Goal: Check status: Check status

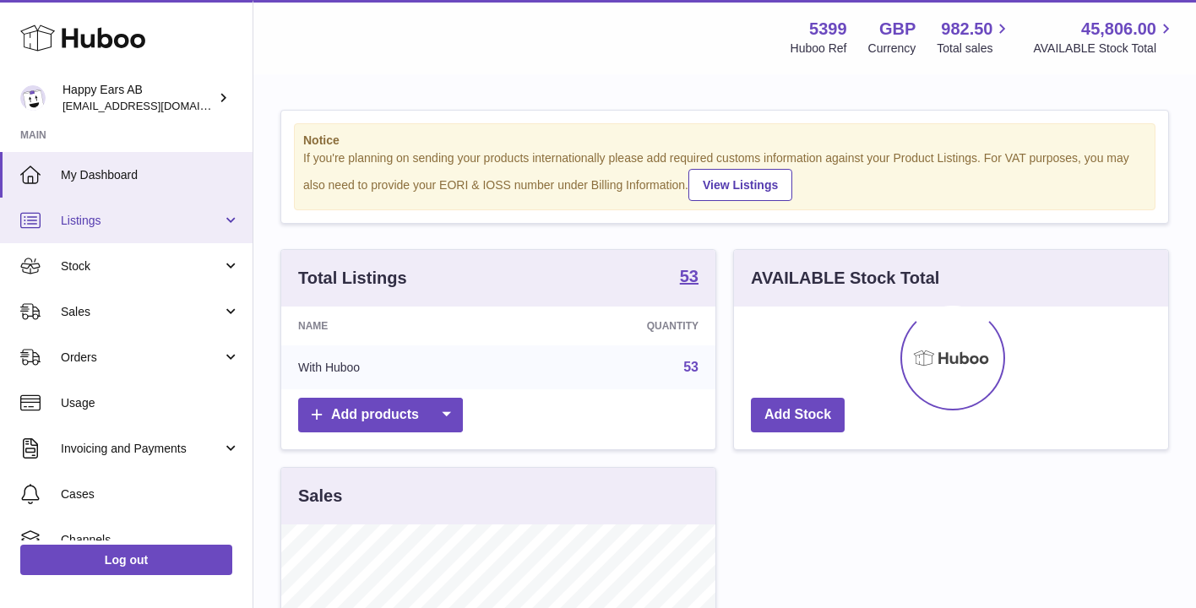
scroll to position [264, 434]
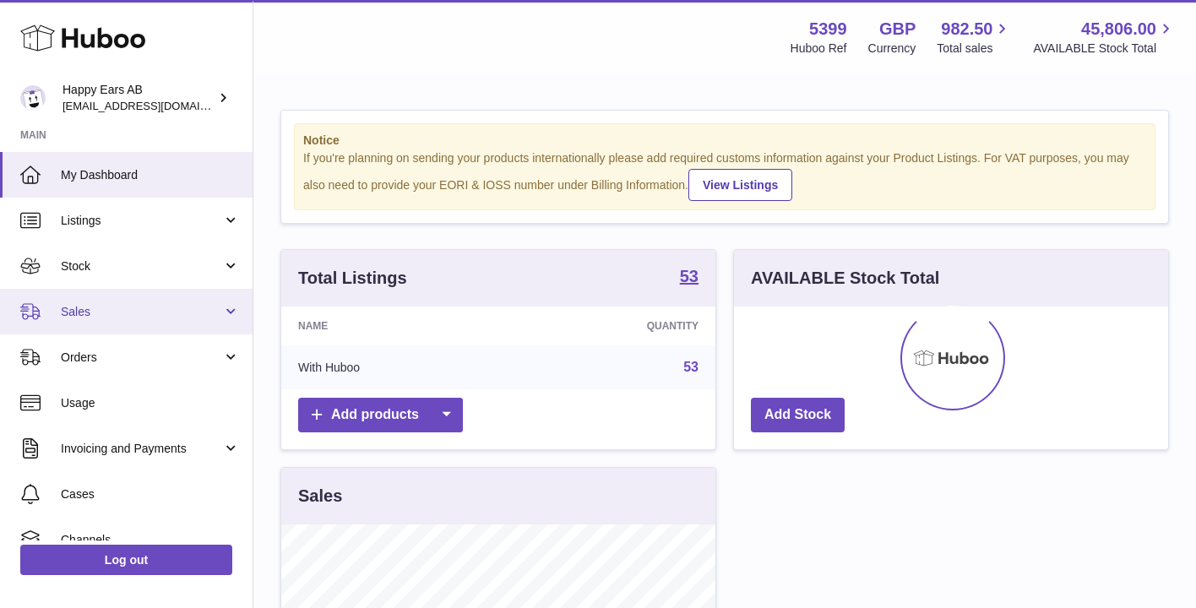
click at [116, 317] on span "Sales" at bounding box center [141, 312] width 161 height 16
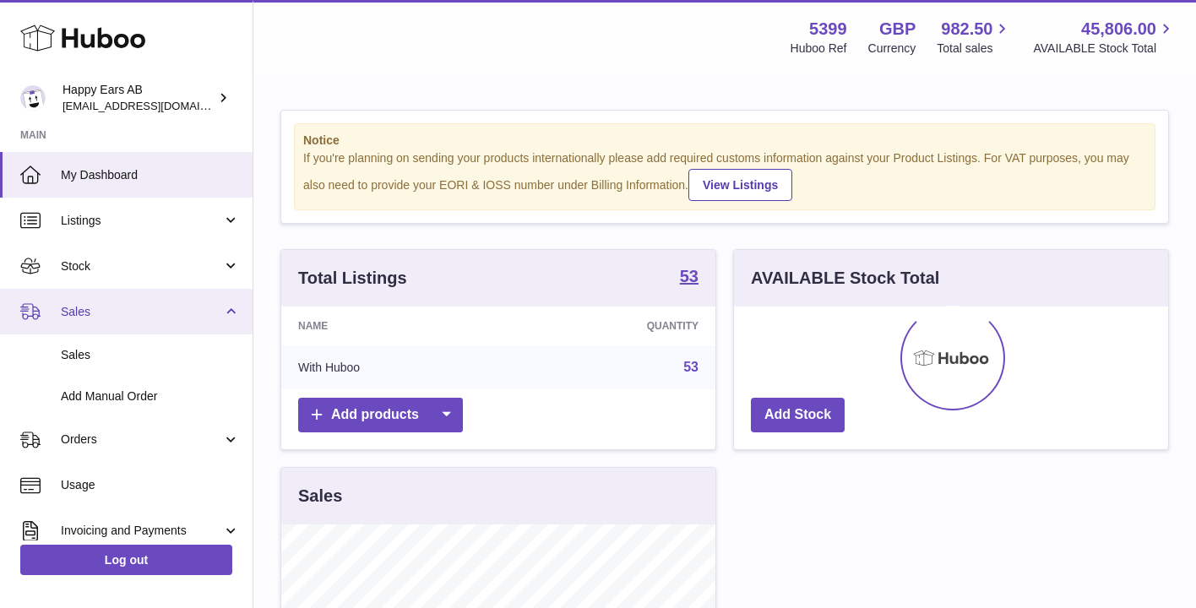
click at [104, 313] on span "Sales" at bounding box center [141, 312] width 161 height 16
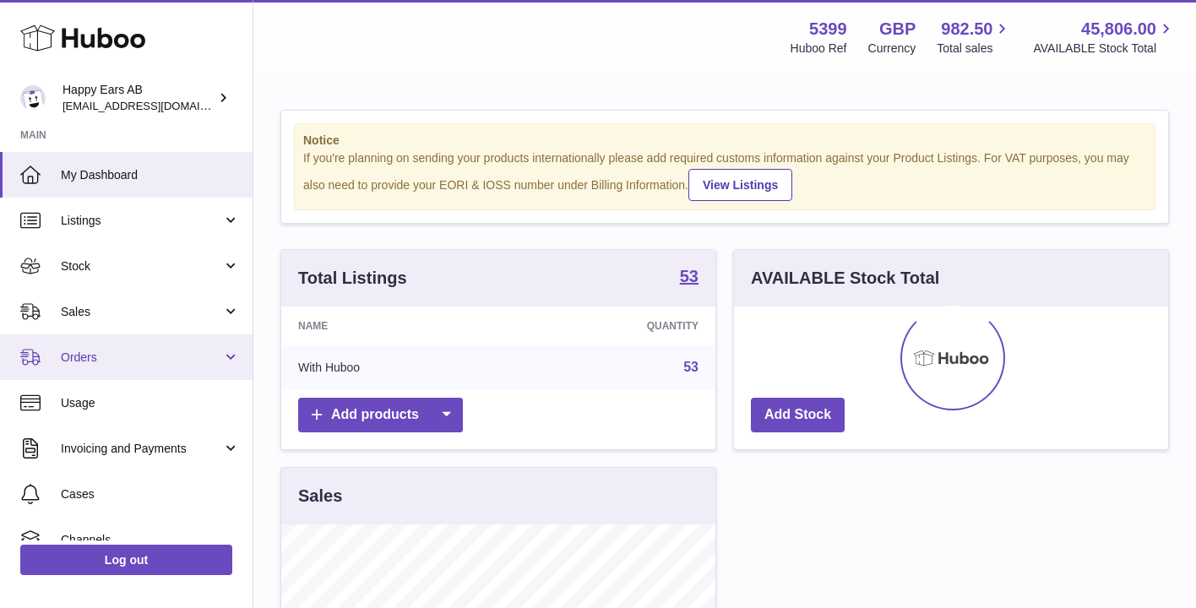
click at [110, 362] on span "Orders" at bounding box center [141, 358] width 161 height 16
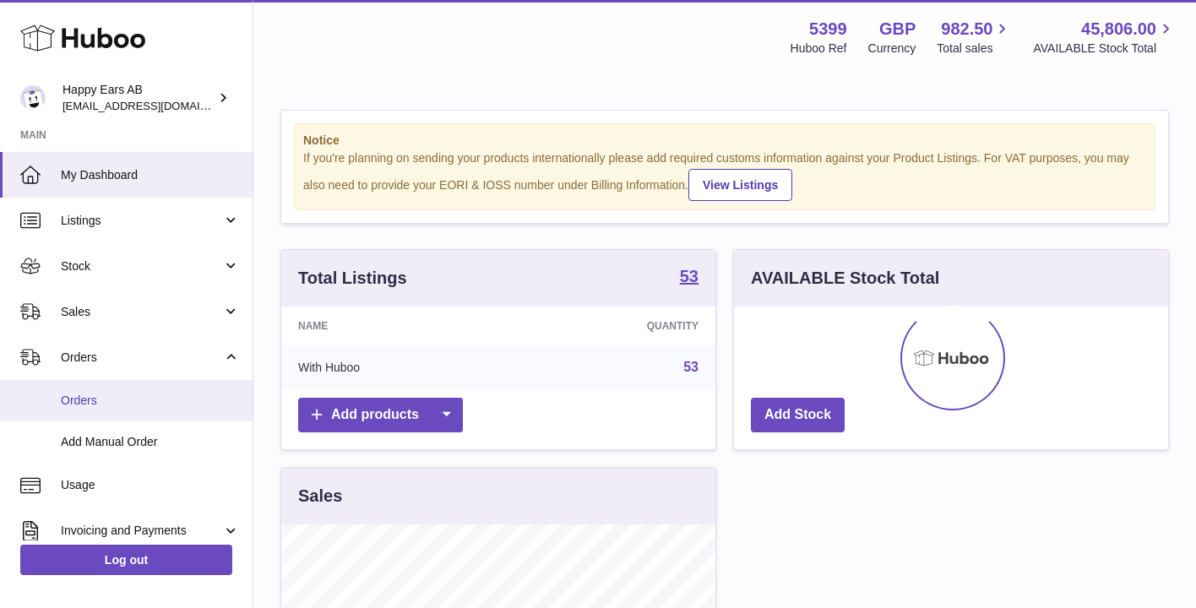
click at [109, 400] on span "Orders" at bounding box center [150, 401] width 179 height 16
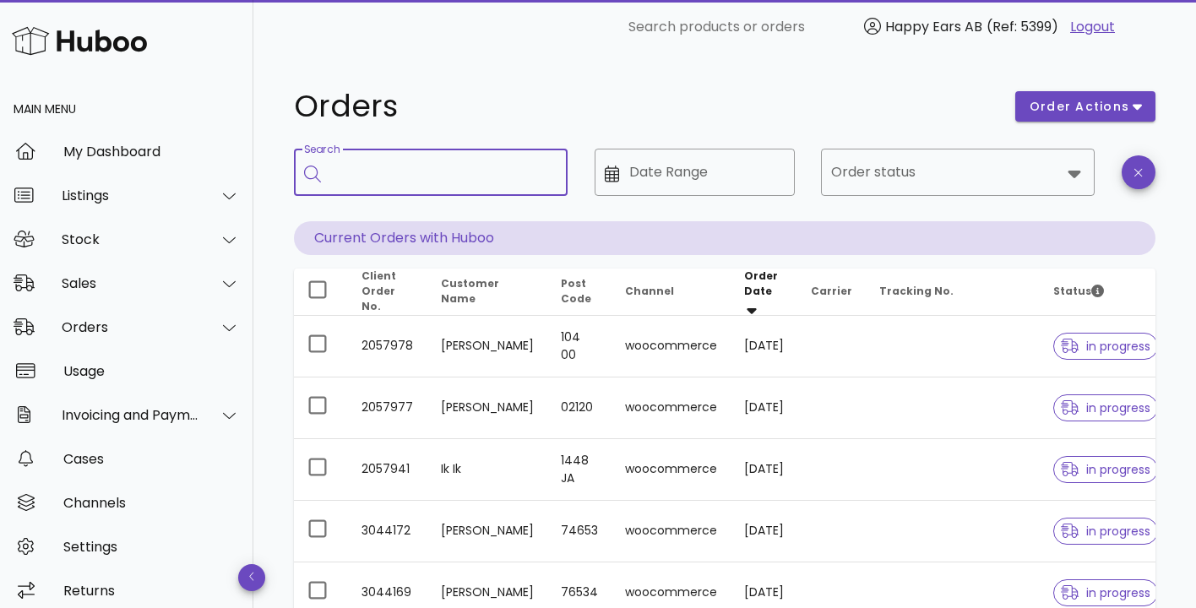
click at [469, 174] on input "Search" at bounding box center [442, 172] width 223 height 27
type input "*****"
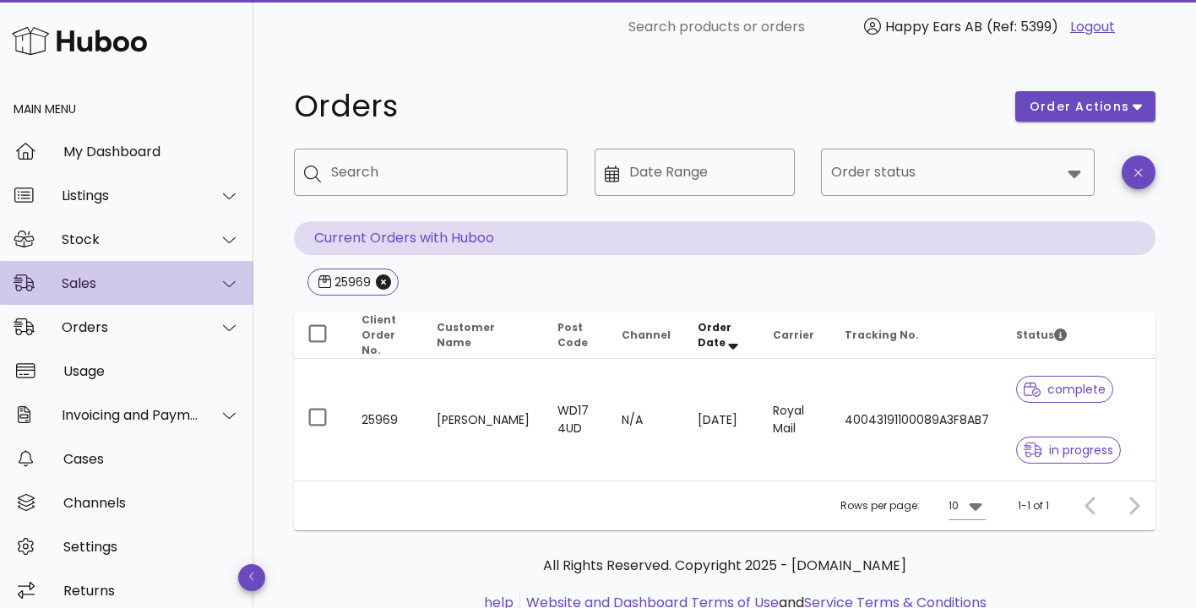
click at [130, 284] on div "Sales" at bounding box center [131, 283] width 138 height 16
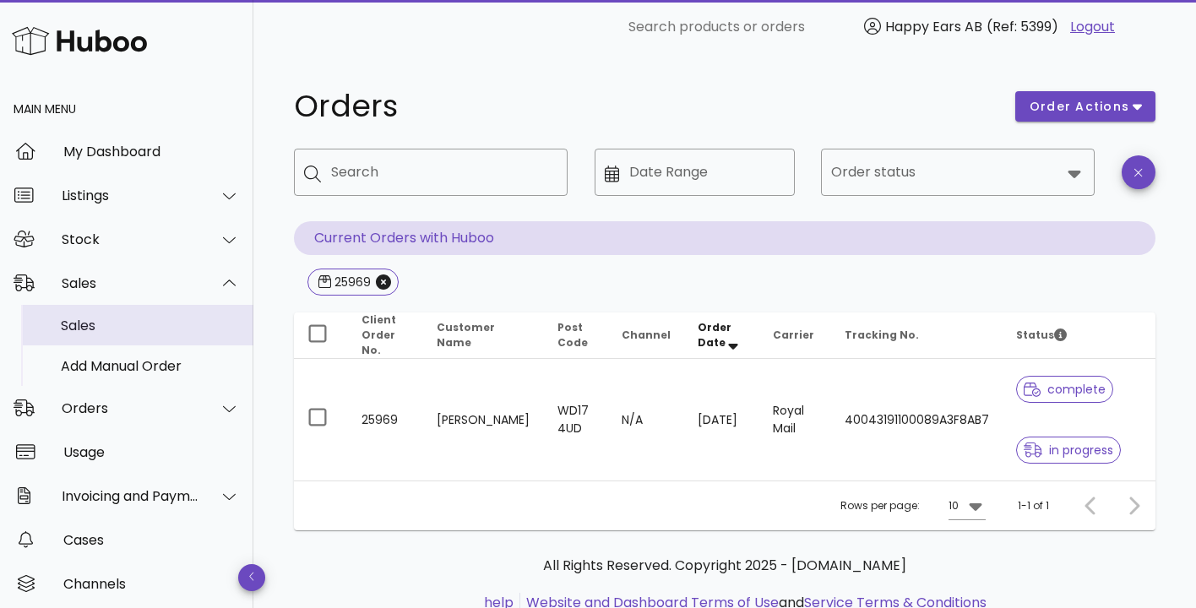
click at [126, 324] on div "Sales" at bounding box center [150, 326] width 179 height 16
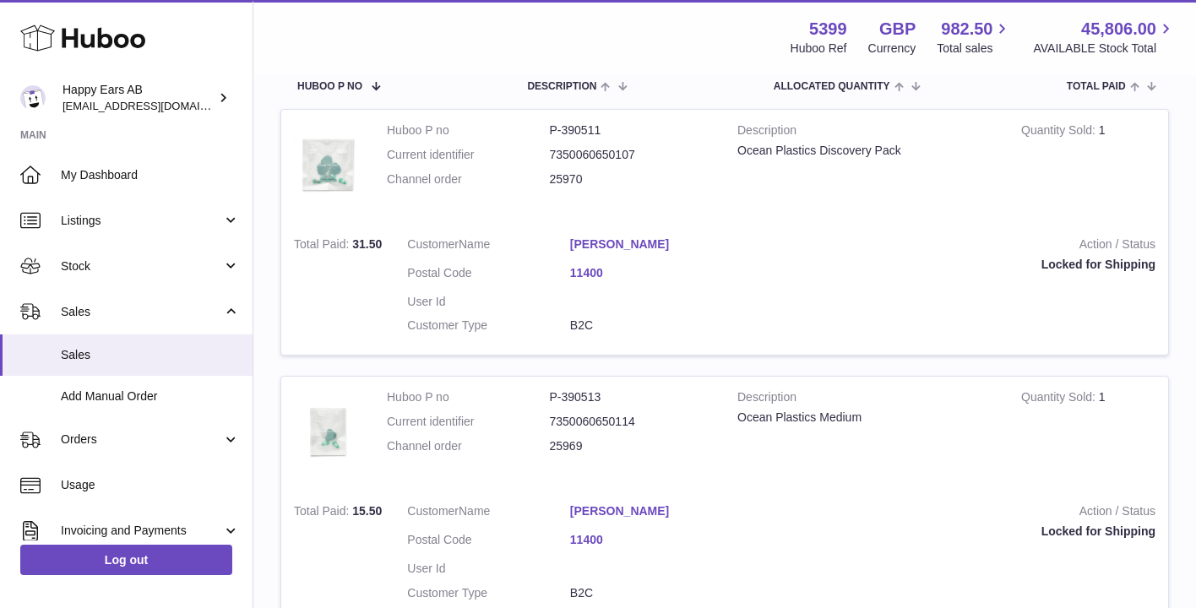
scroll to position [315, 0]
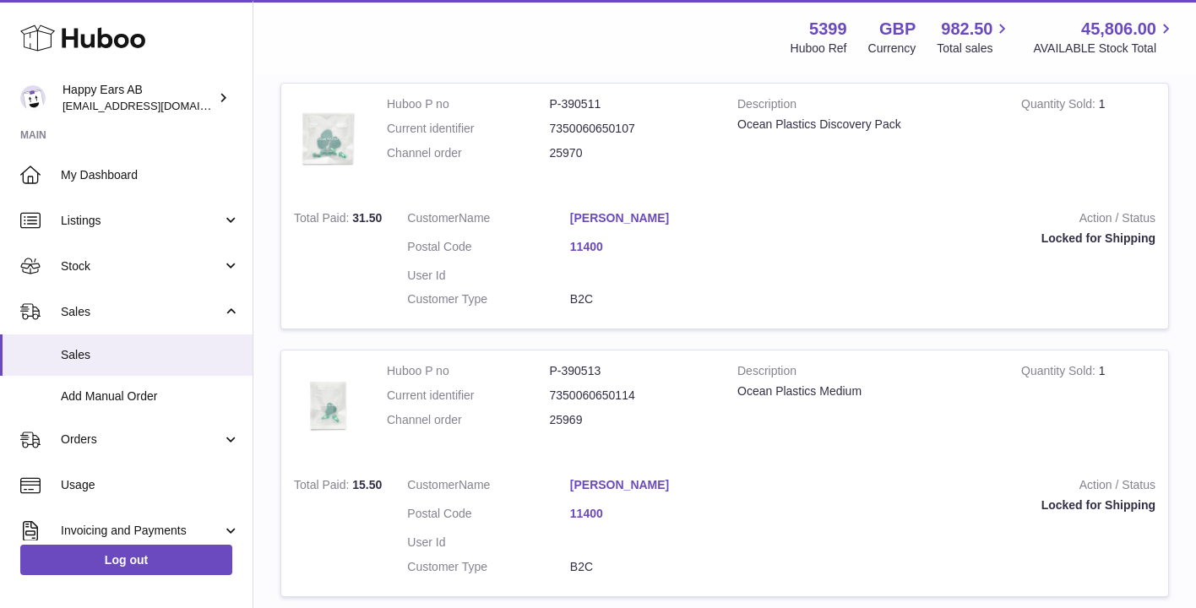
click at [618, 486] on link "[PERSON_NAME]" at bounding box center [651, 485] width 163 height 16
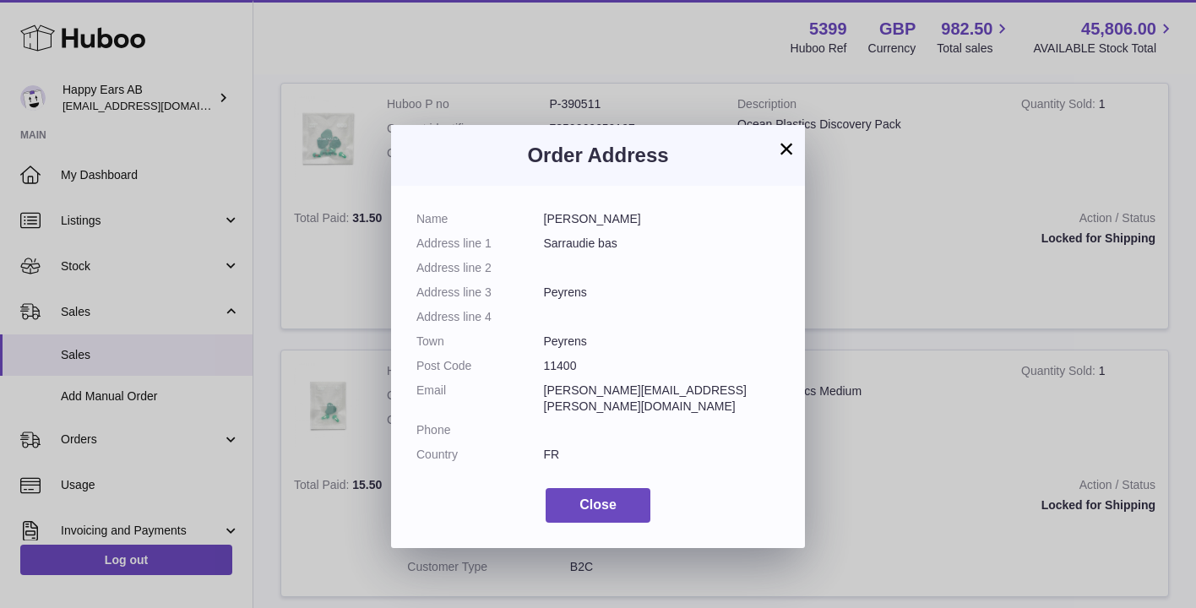
scroll to position [25, 0]
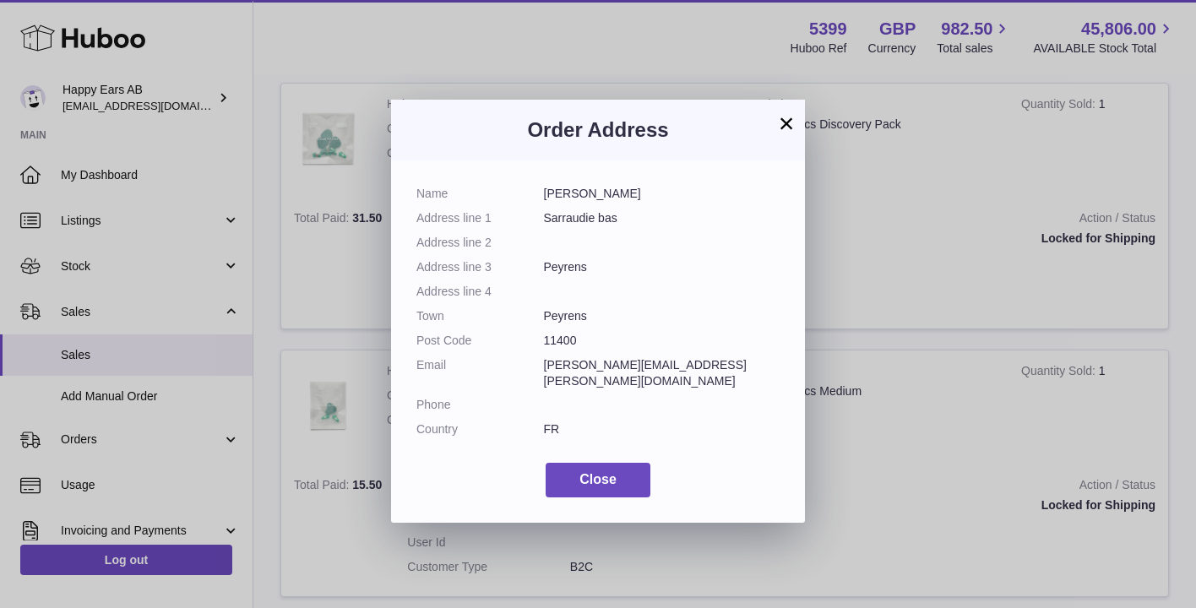
click at [782, 126] on button "×" at bounding box center [786, 123] width 20 height 20
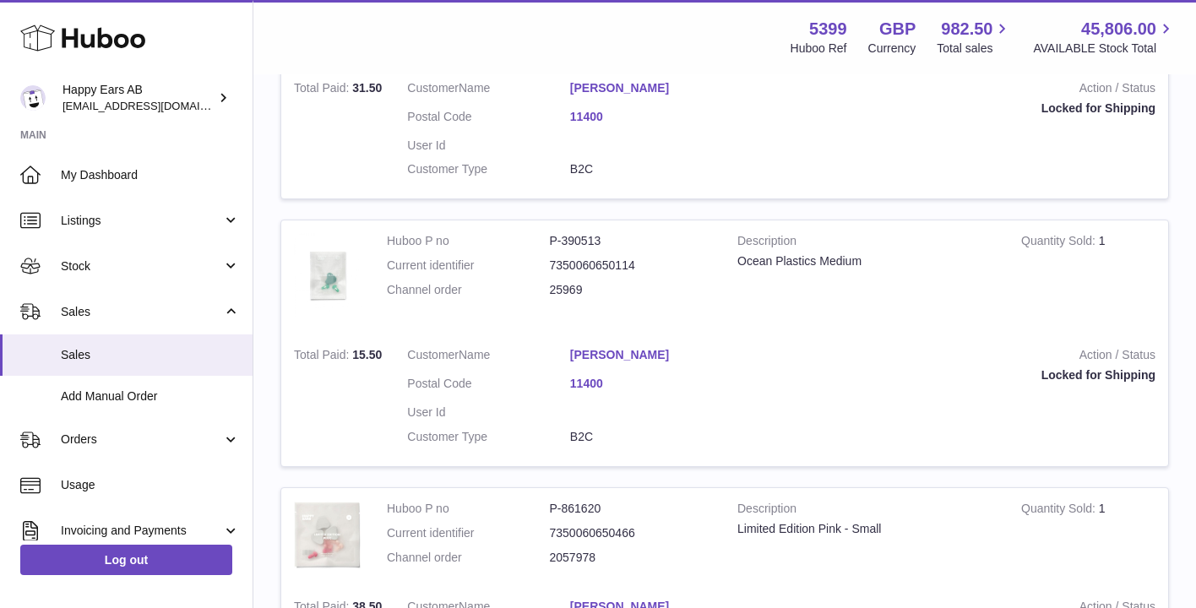
scroll to position [506, 0]
